Goal: Register for event/course

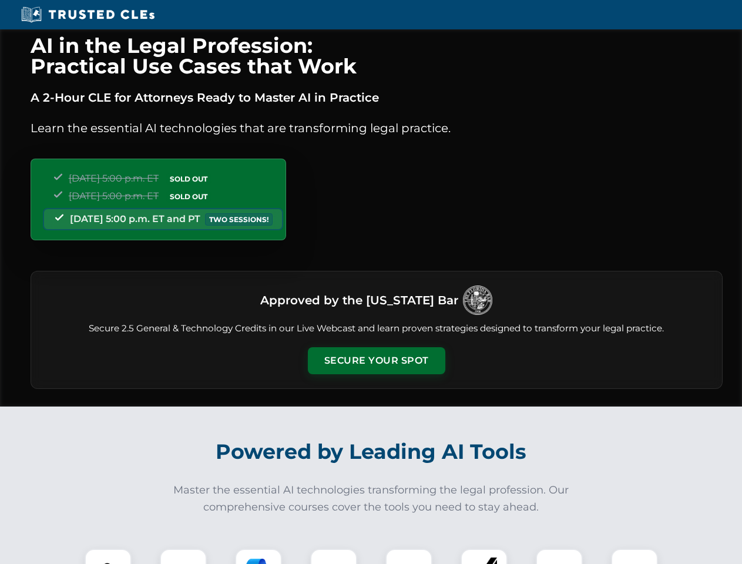
click at [376, 361] on button "Secure Your Spot" at bounding box center [376, 360] width 137 height 27
click at [108, 556] on img at bounding box center [108, 572] width 34 height 34
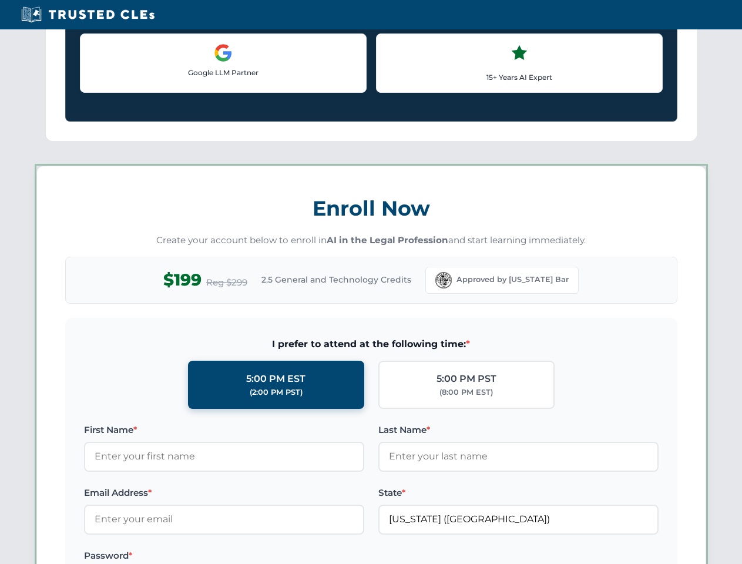
click at [258, 556] on label "Password *" at bounding box center [224, 556] width 280 height 14
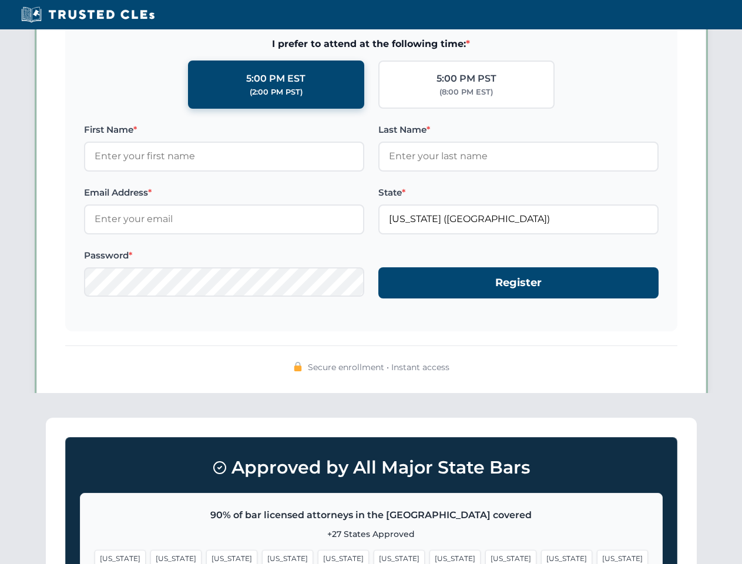
click at [429, 556] on span "[US_STATE]" at bounding box center [454, 558] width 51 height 17
click at [541, 556] on span "[US_STATE]" at bounding box center [566, 558] width 51 height 17
